Goal: Navigation & Orientation: Understand site structure

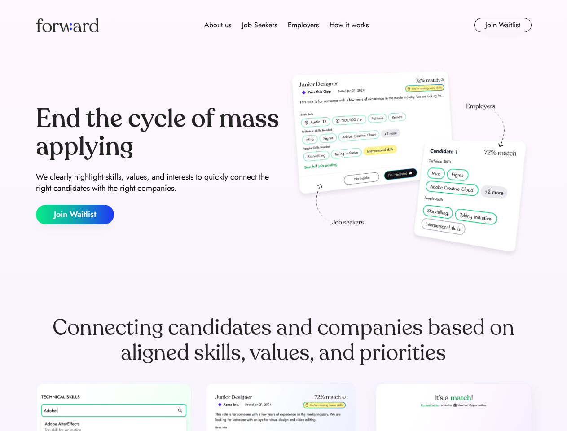
click at [283, 216] on div "End the cycle of mass applying We clearly highlight skills, values, and interes…" at bounding box center [284, 164] width 496 height 193
click at [284, 25] on div "About us Job Seekers Employers How it works" at bounding box center [287, 25] width 354 height 11
click at [67, 25] on img at bounding box center [67, 25] width 63 height 14
click at [287, 25] on div "About us Job Seekers Employers How it works" at bounding box center [287, 25] width 354 height 11
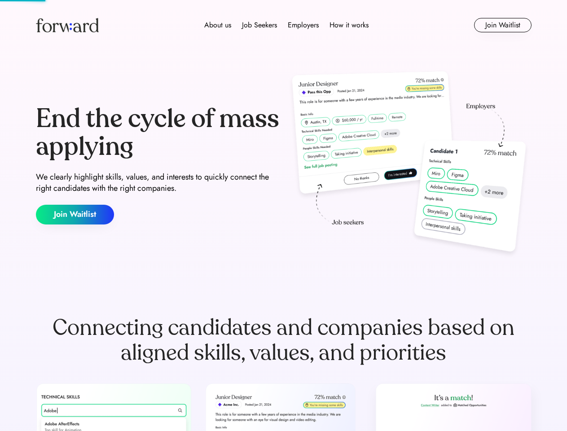
click at [218, 25] on div "About us" at bounding box center [217, 25] width 27 height 11
click at [260, 25] on div "Job Seekers" at bounding box center [259, 25] width 35 height 11
click at [303, 25] on div "Employers" at bounding box center [303, 25] width 31 height 11
click at [349, 25] on div "How it works" at bounding box center [349, 25] width 39 height 11
click at [503, 25] on button "Join Waitlist" at bounding box center [503, 25] width 58 height 14
